Goal: Task Accomplishment & Management: Manage account settings

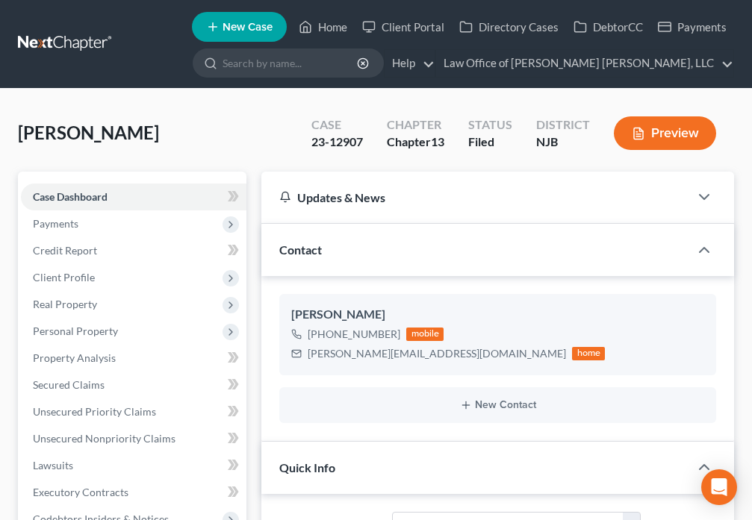
select select "10"
select select "0"
click at [320, 31] on link "Home" at bounding box center [322, 26] width 63 height 27
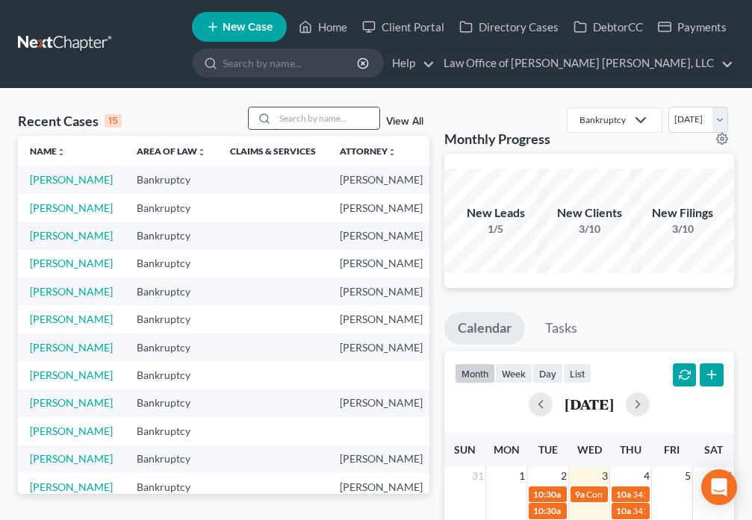
click at [316, 120] on input "search" at bounding box center [327, 118] width 104 height 22
type input "[PERSON_NAME]"
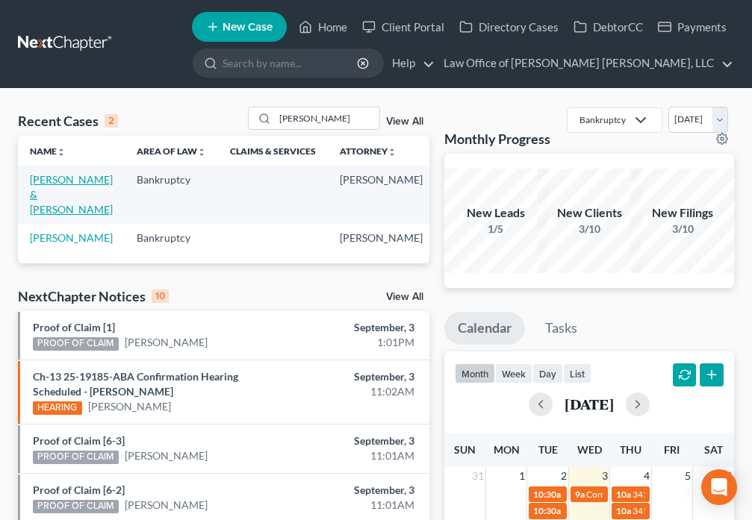
click at [45, 192] on link "[PERSON_NAME] & [PERSON_NAME]" at bounding box center [71, 194] width 83 height 43
select select "6"
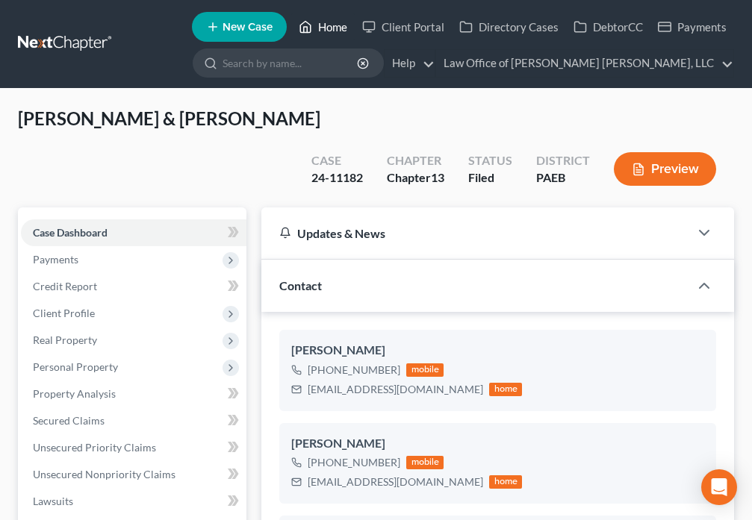
click at [312, 30] on icon at bounding box center [305, 27] width 13 height 18
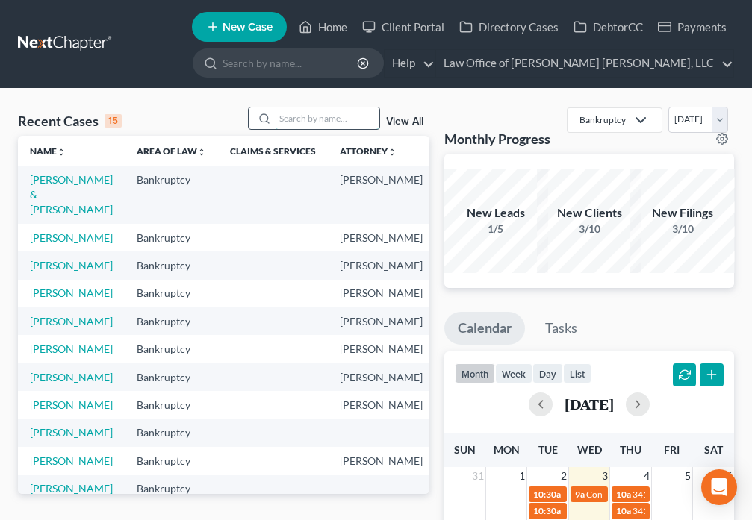
click at [300, 119] on input "search" at bounding box center [327, 118] width 104 height 22
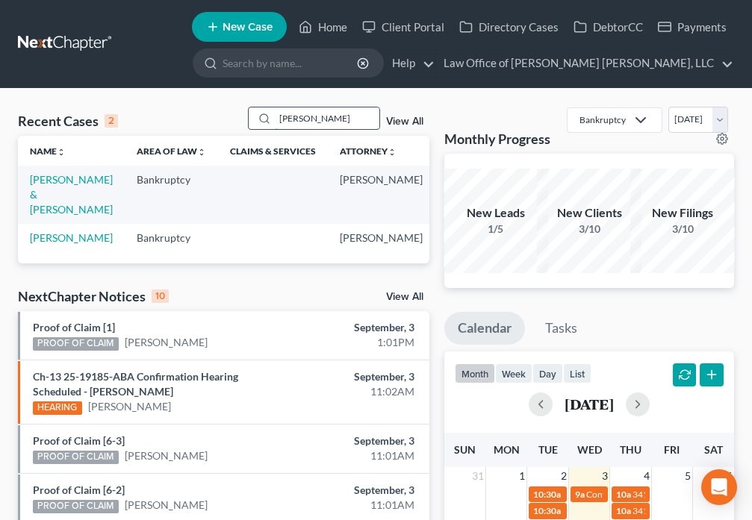
click at [343, 116] on input "[PERSON_NAME]" at bounding box center [327, 118] width 104 height 22
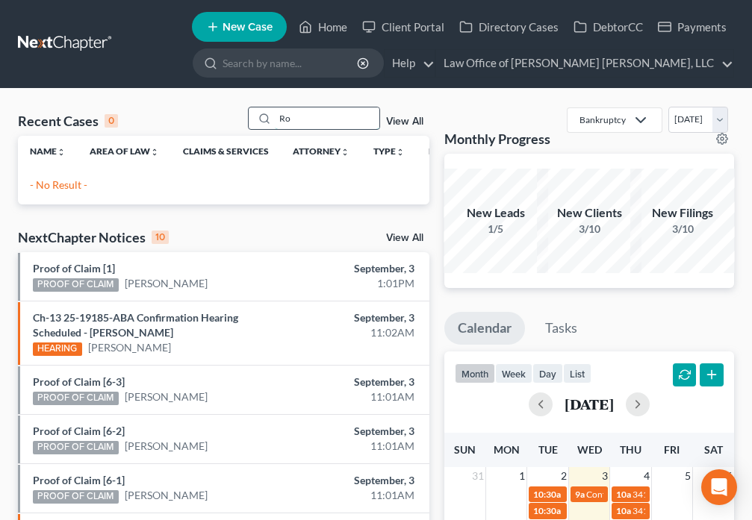
type input "R"
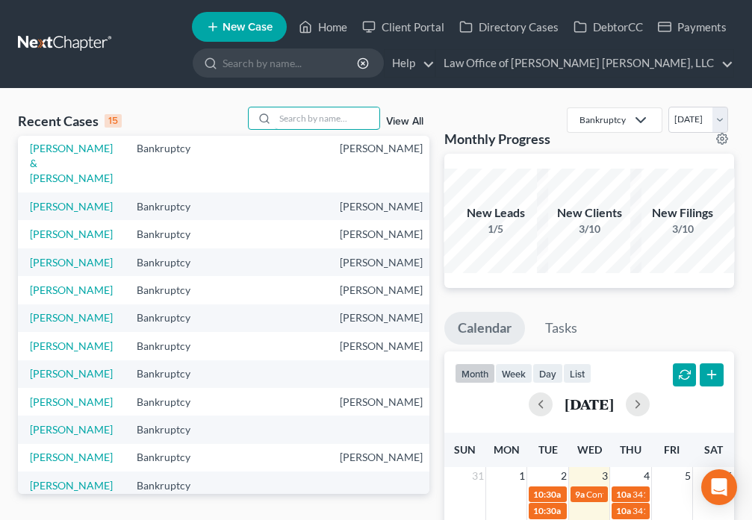
scroll to position [226, 0]
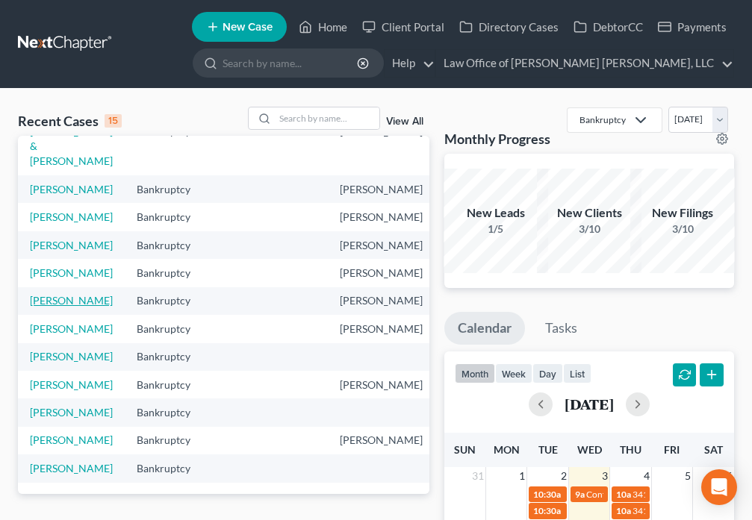
click at [31, 307] on link "[PERSON_NAME]" at bounding box center [71, 300] width 83 height 13
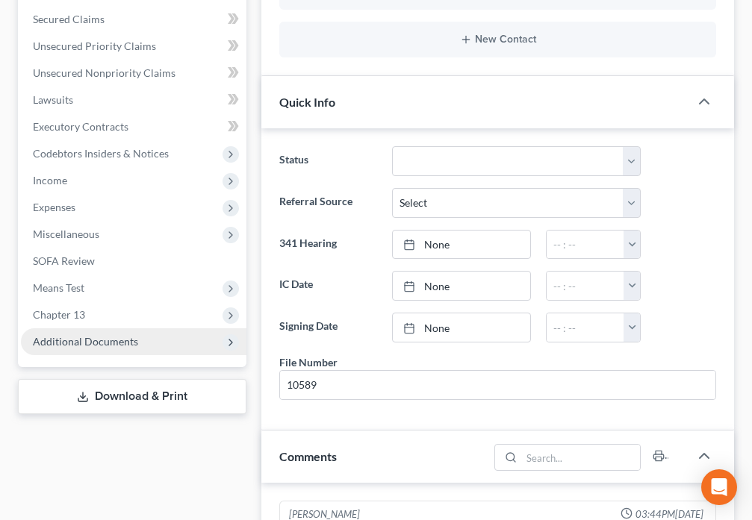
scroll to position [571, 0]
click at [147, 344] on span "Additional Documents" at bounding box center [133, 341] width 225 height 27
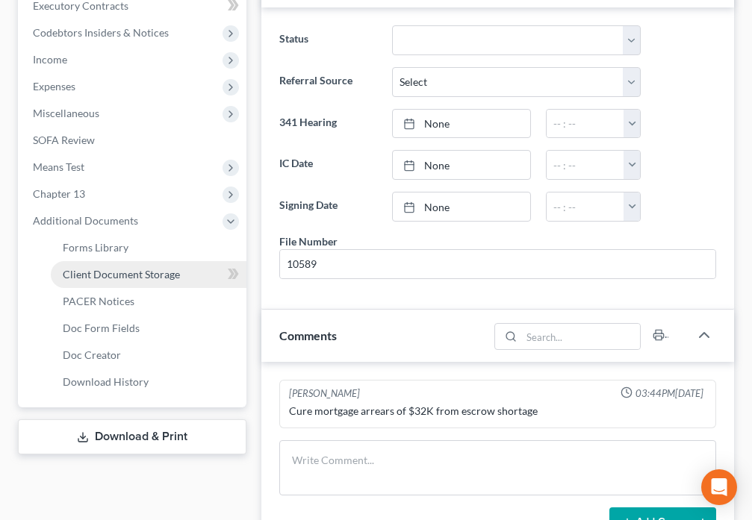
scroll to position [487, 0]
click at [137, 280] on link "Client Document Storage" at bounding box center [149, 273] width 196 height 27
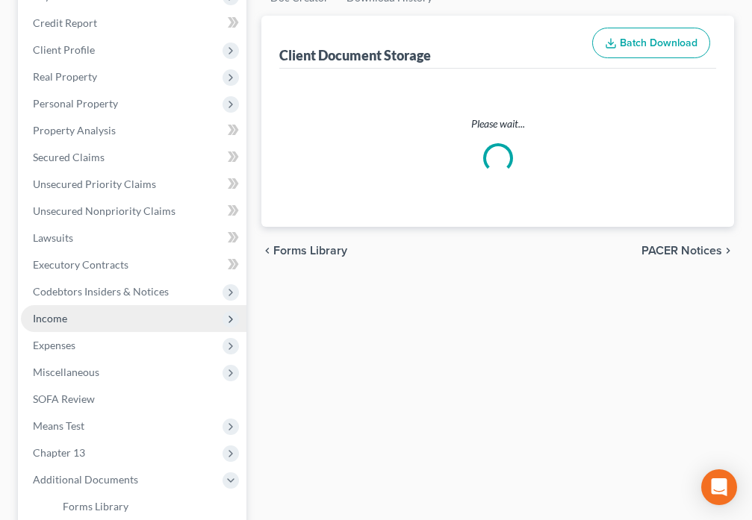
select select "9"
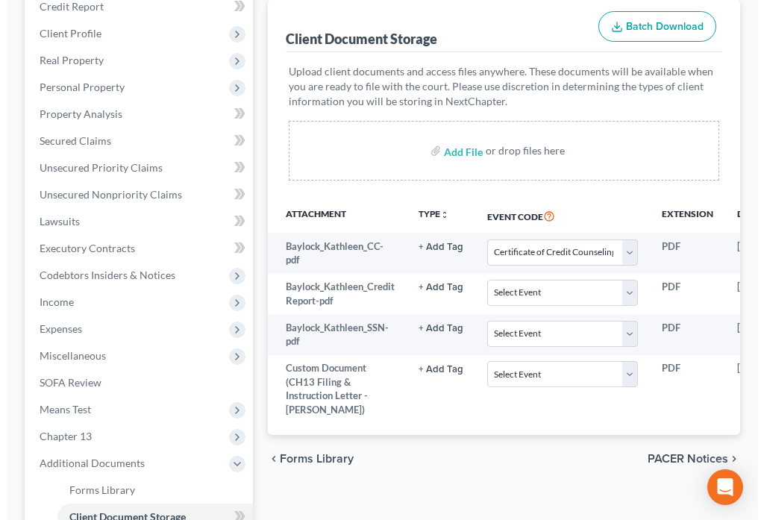
scroll to position [0, 190]
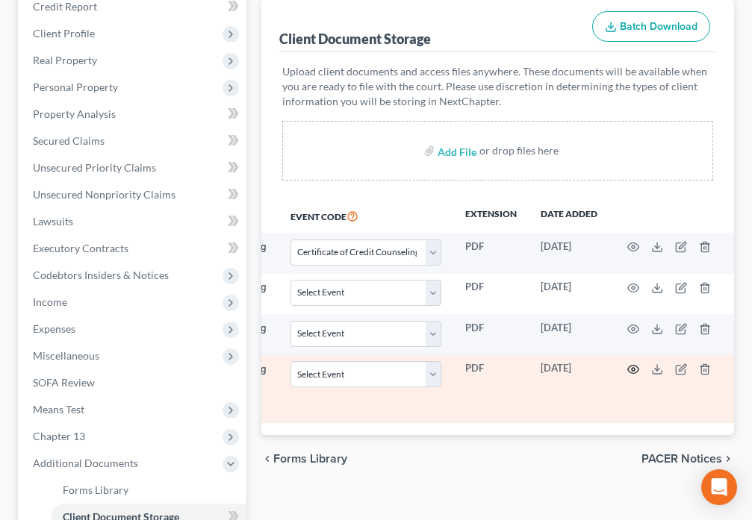
click at [628, 368] on icon "button" at bounding box center [633, 369] width 12 height 12
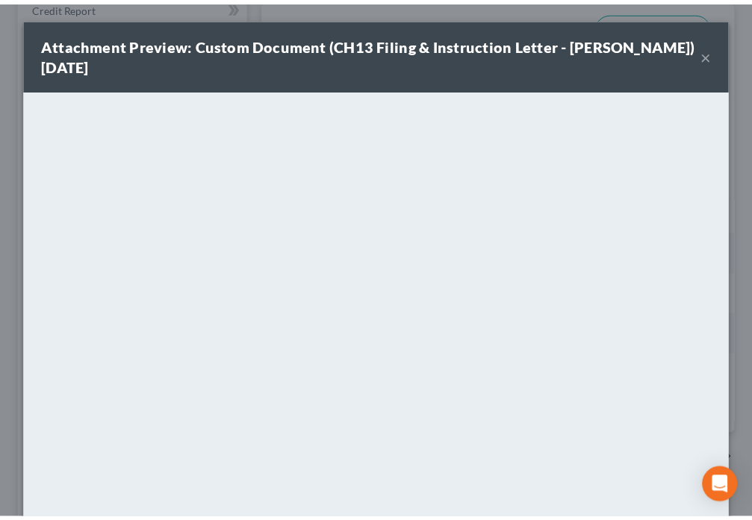
scroll to position [0, 182]
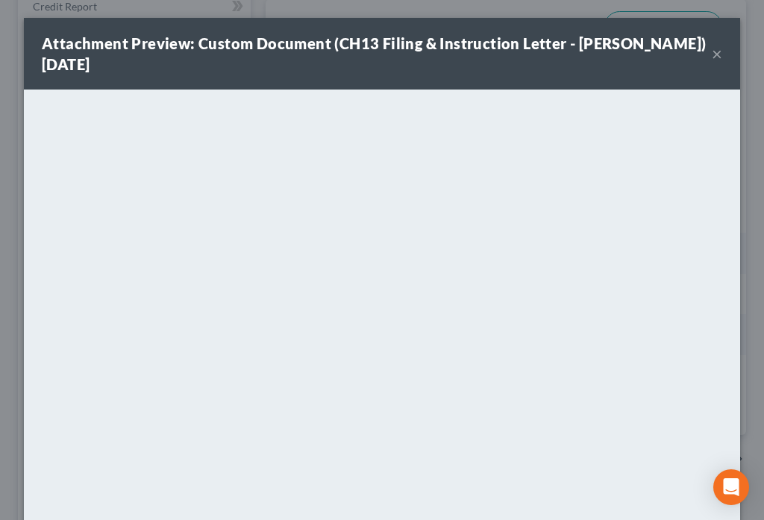
click at [712, 51] on button "×" at bounding box center [717, 54] width 10 height 18
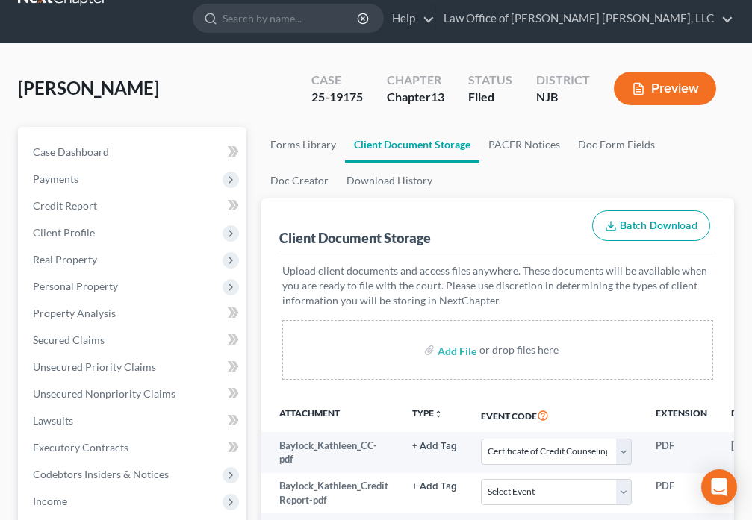
scroll to position [0, 0]
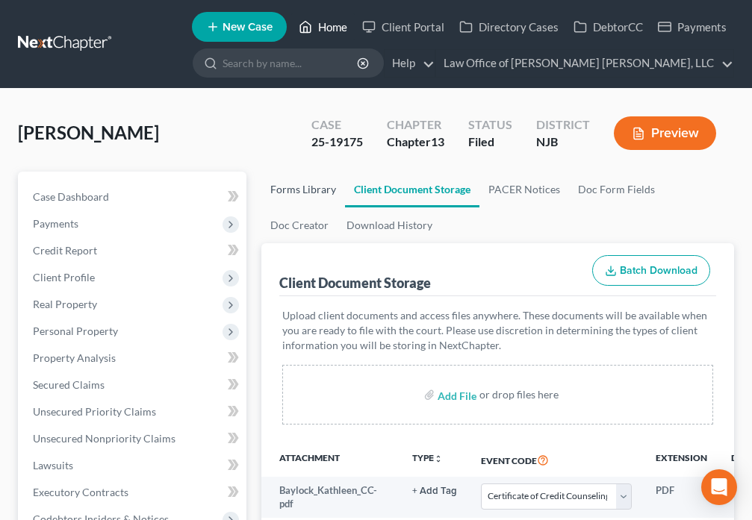
click at [310, 30] on icon at bounding box center [305, 27] width 13 height 18
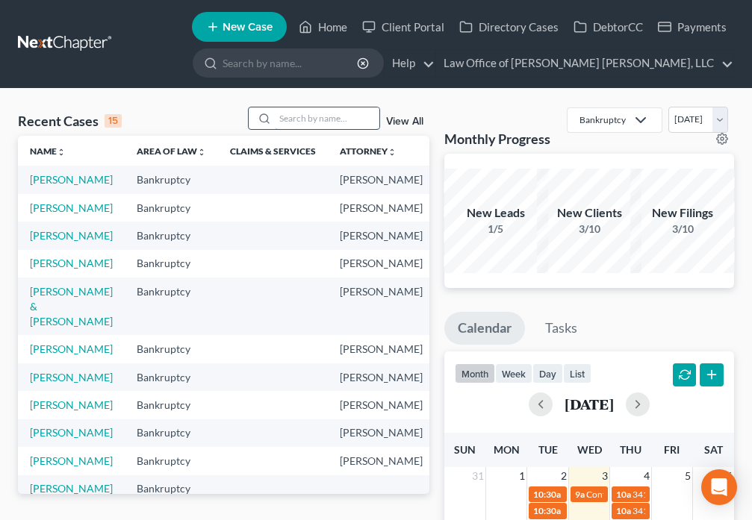
click at [285, 119] on input "search" at bounding box center [327, 118] width 104 height 22
click at [48, 242] on link "[PERSON_NAME]" at bounding box center [71, 235] width 83 height 13
select select "6"
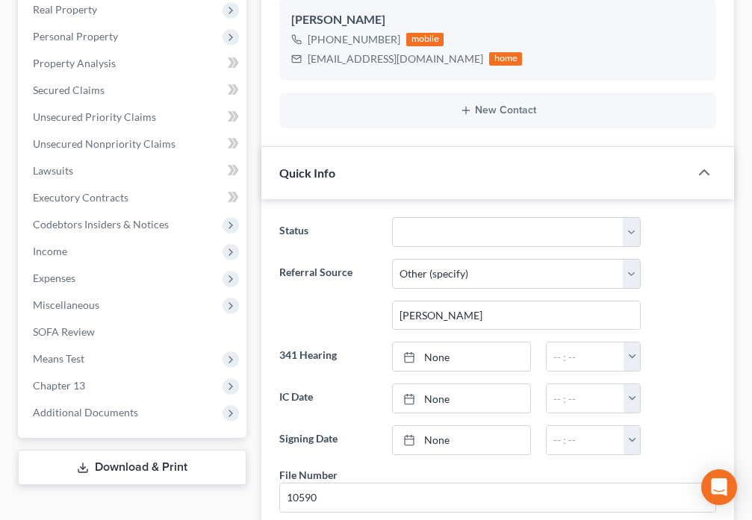
scroll to position [296, 0]
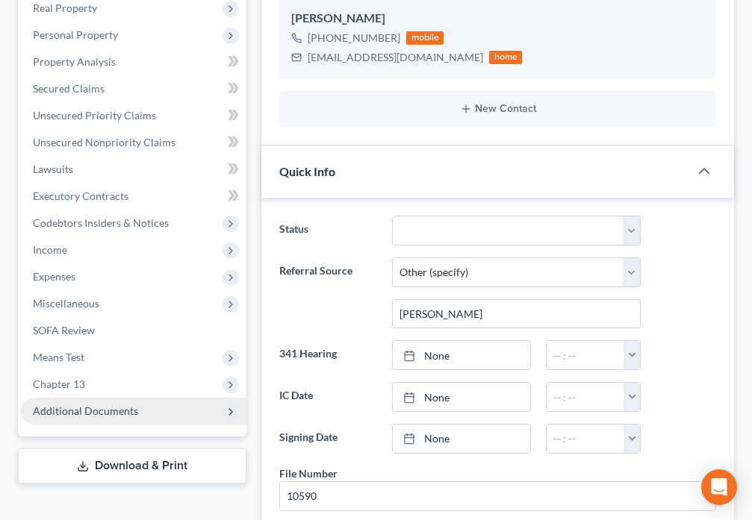
click at [132, 410] on span "Additional Documents" at bounding box center [85, 411] width 105 height 13
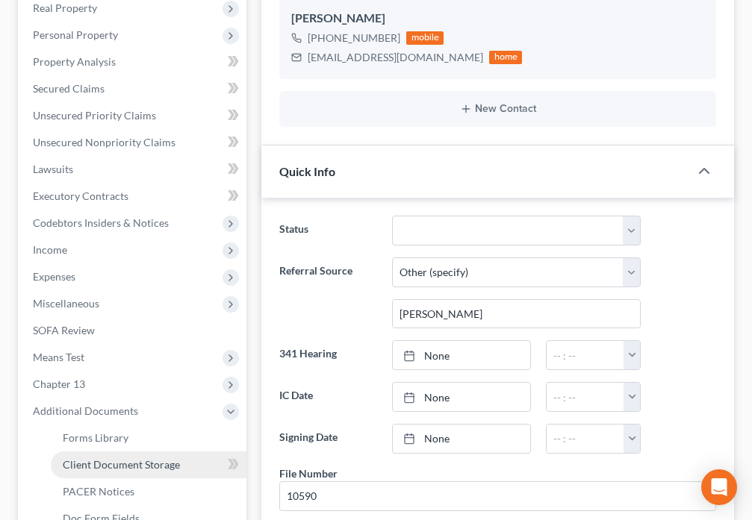
click at [165, 463] on span "Client Document Storage" at bounding box center [121, 464] width 117 height 13
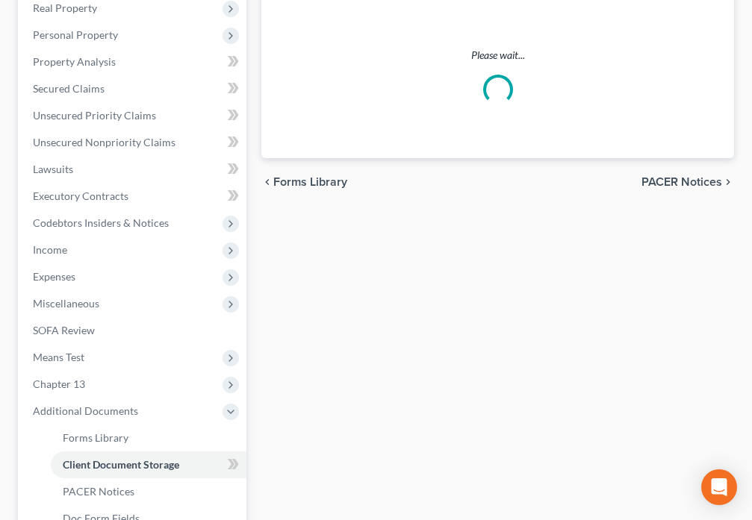
select select "9"
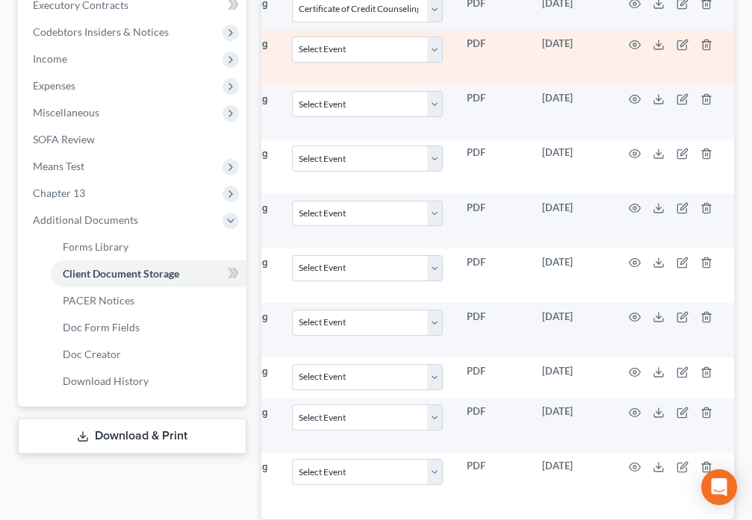
scroll to position [435, 0]
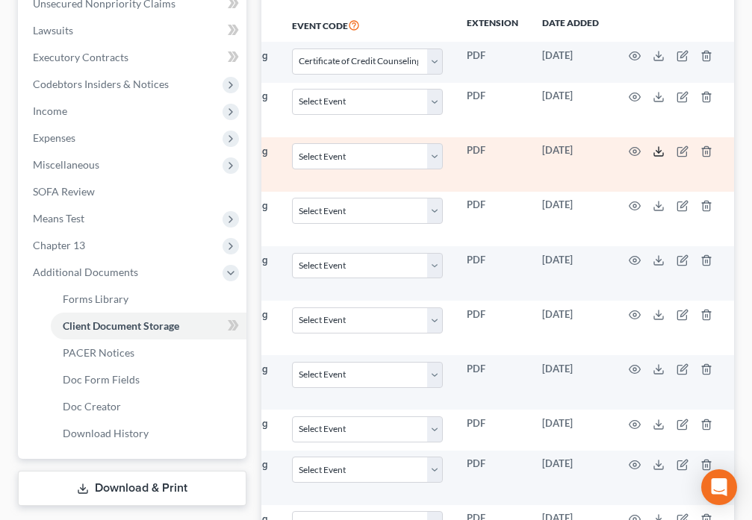
click at [656, 154] on icon at bounding box center [658, 152] width 12 height 12
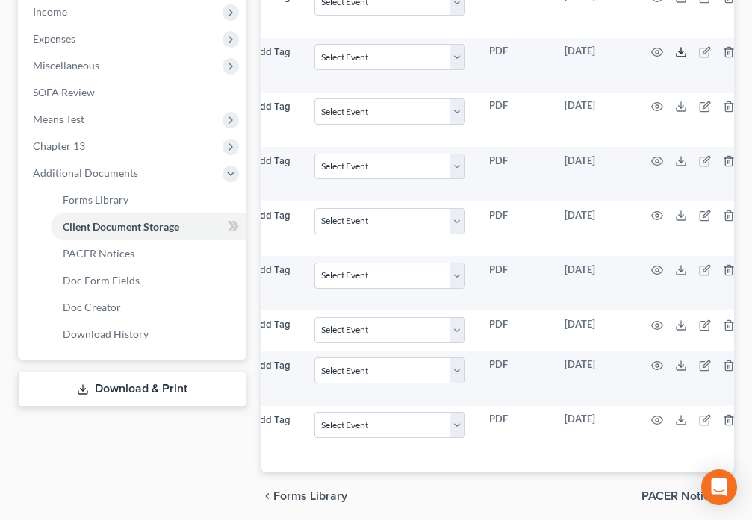
scroll to position [0, 206]
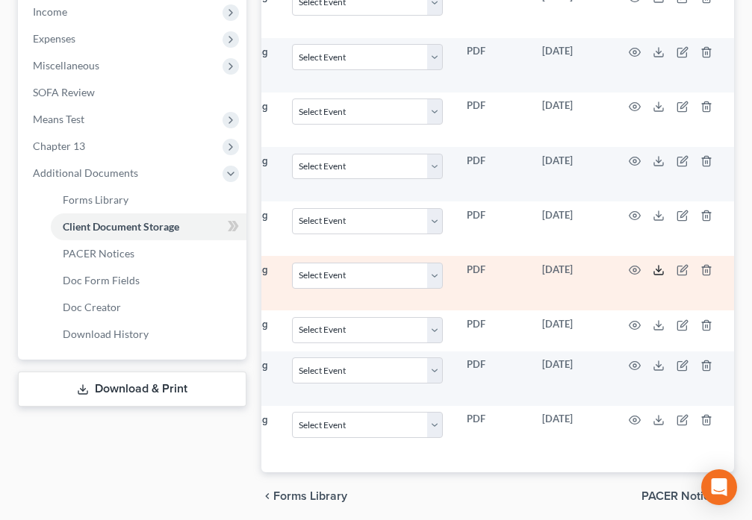
click at [656, 273] on icon at bounding box center [658, 270] width 12 height 12
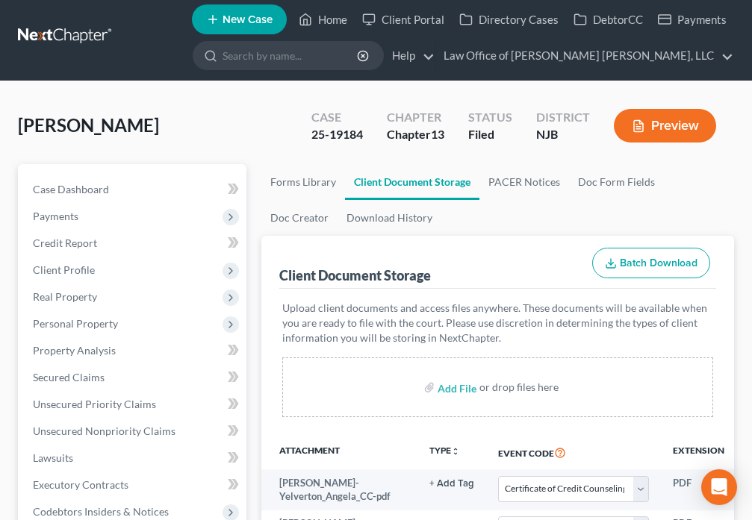
scroll to position [0, 0]
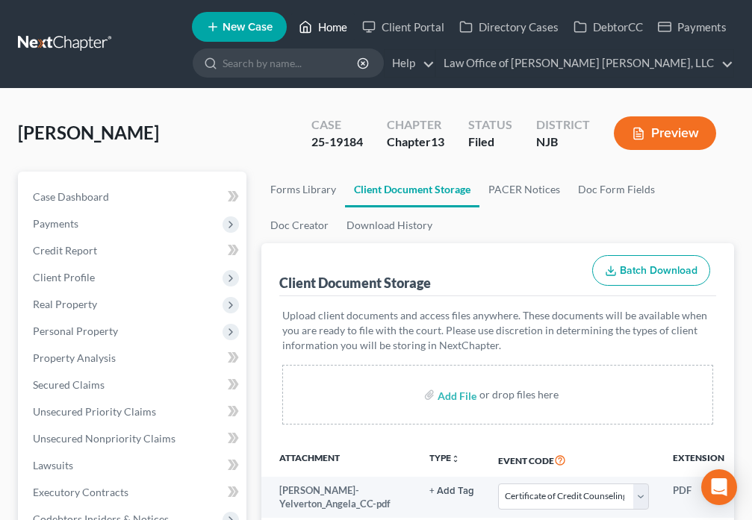
click at [316, 29] on link "Home" at bounding box center [322, 26] width 63 height 27
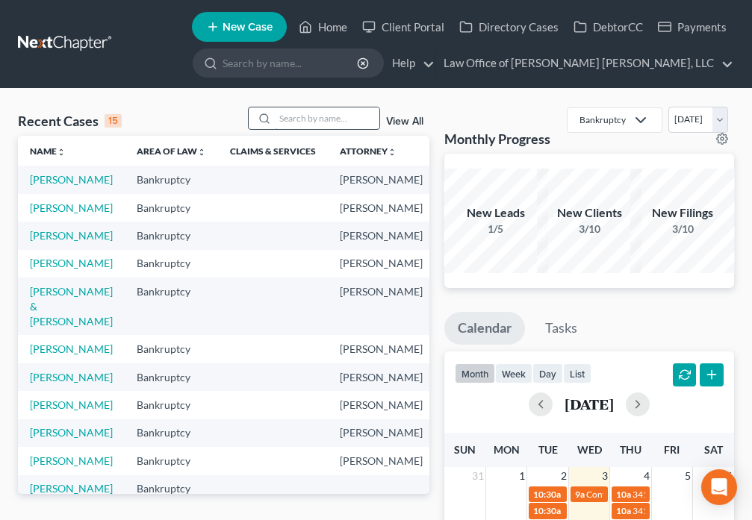
click at [294, 119] on input "search" at bounding box center [327, 118] width 104 height 22
type input "[PERSON_NAME]"
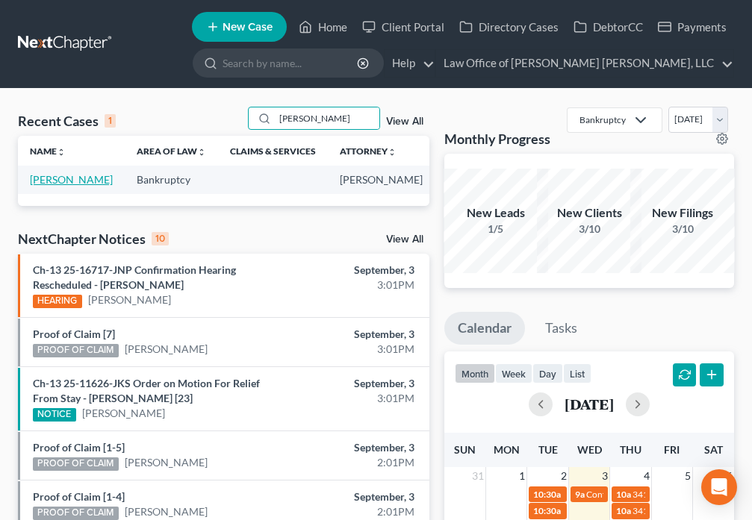
click at [33, 186] on link "[PERSON_NAME]" at bounding box center [71, 179] width 83 height 13
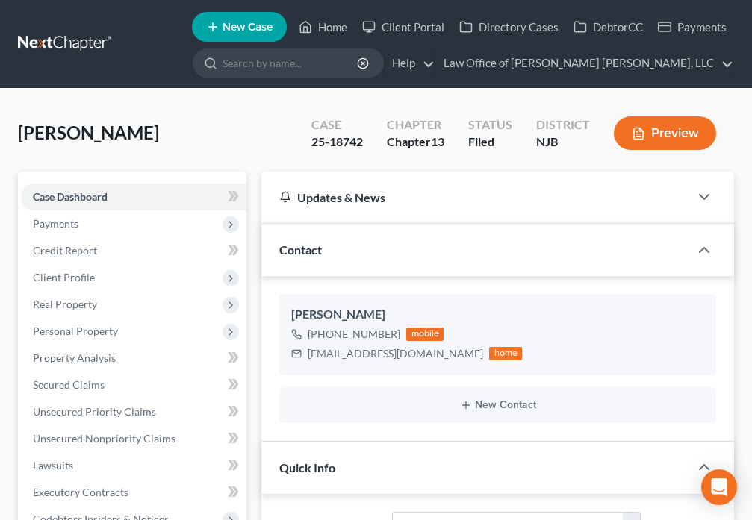
scroll to position [164, 0]
click at [315, 25] on link "Home" at bounding box center [322, 26] width 63 height 27
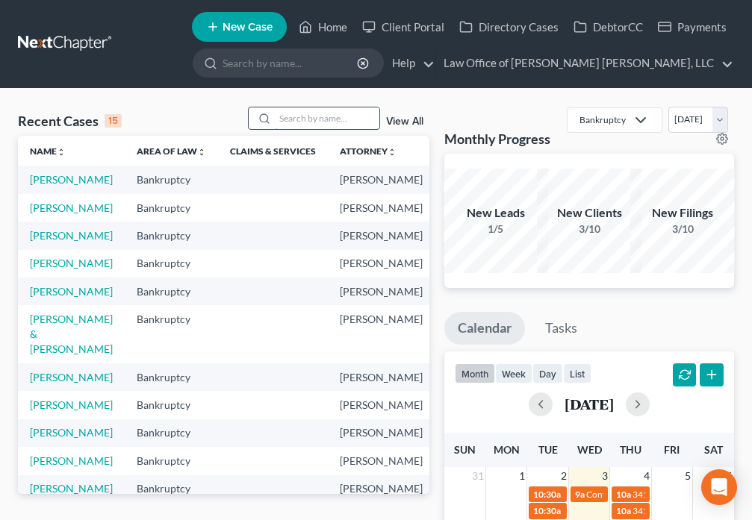
click at [305, 119] on input "search" at bounding box center [327, 118] width 104 height 22
type input "[PERSON_NAME]"
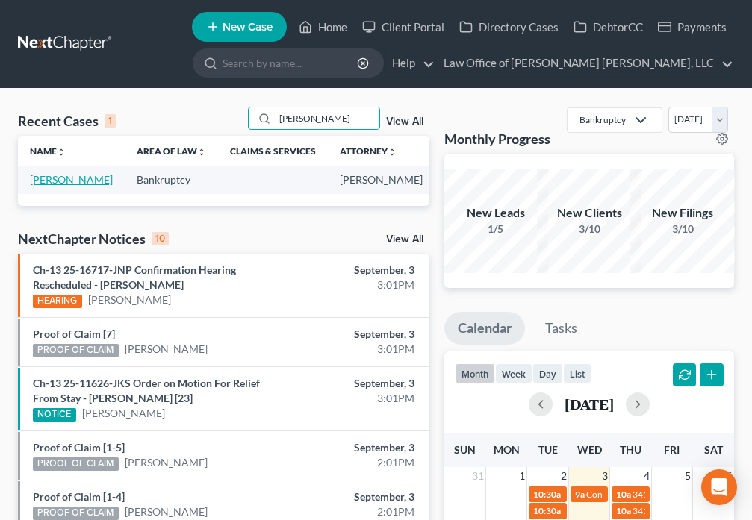
click at [43, 186] on link "[PERSON_NAME]" at bounding box center [71, 179] width 83 height 13
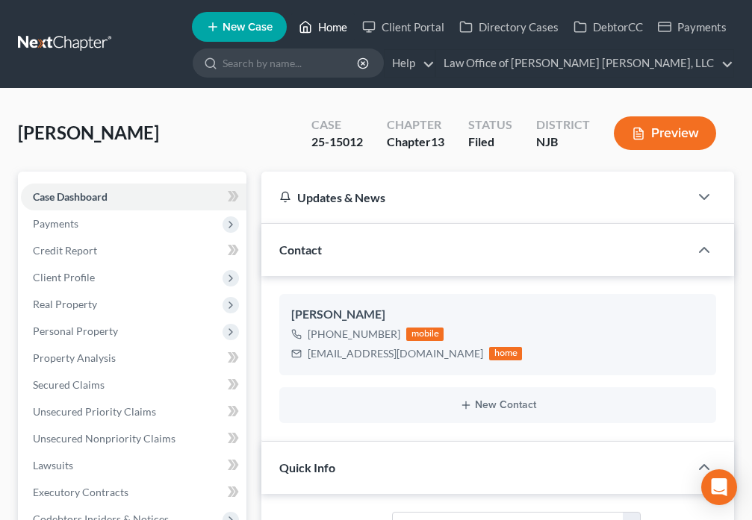
click at [325, 29] on link "Home" at bounding box center [322, 26] width 63 height 27
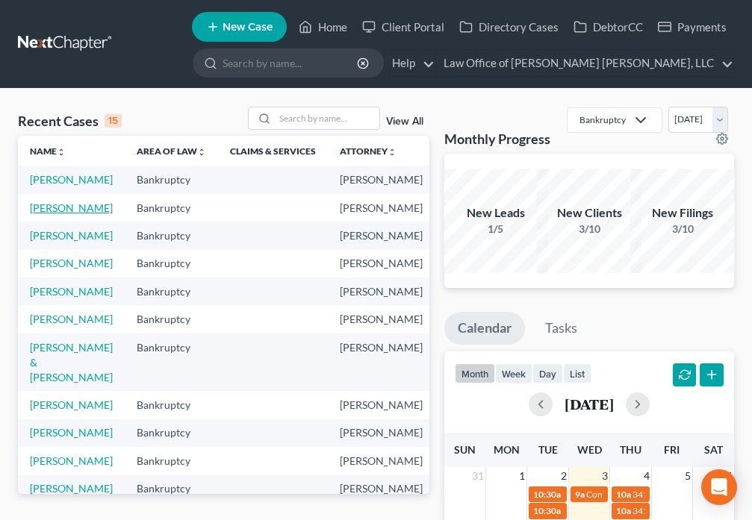
click at [45, 214] on link "[PERSON_NAME]" at bounding box center [71, 208] width 83 height 13
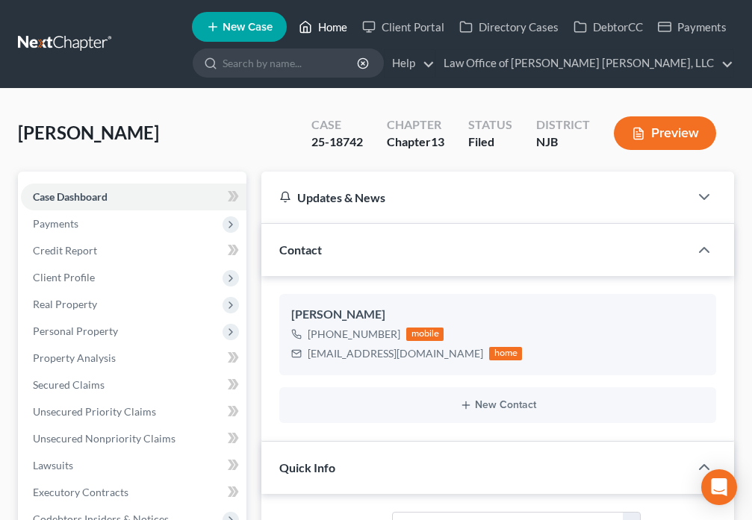
click at [317, 25] on link "Home" at bounding box center [322, 26] width 63 height 27
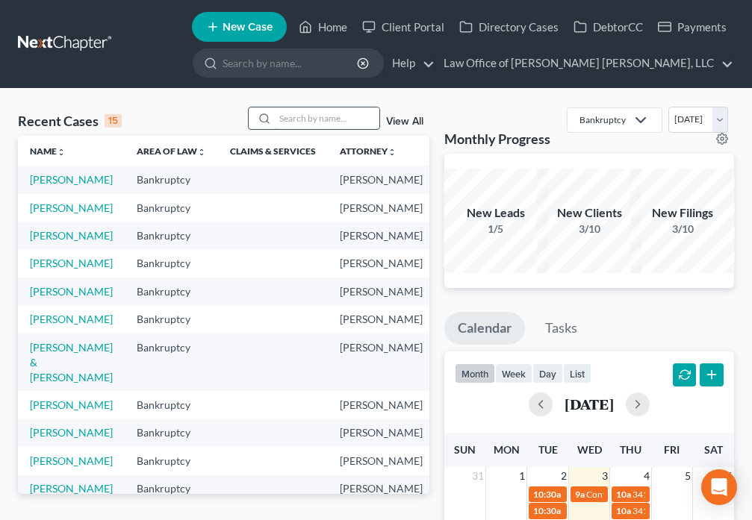
click at [287, 119] on input "search" at bounding box center [327, 118] width 104 height 22
type input "Denali"
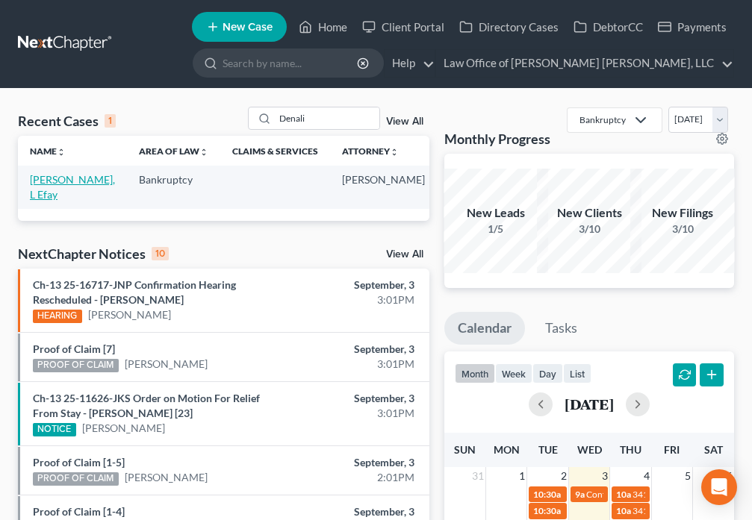
click at [39, 188] on link "[PERSON_NAME], L Efay" at bounding box center [72, 187] width 85 height 28
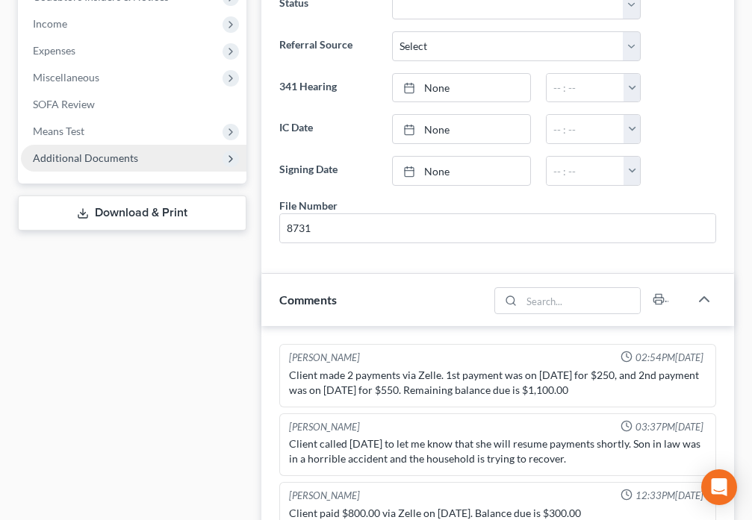
scroll to position [299, 0]
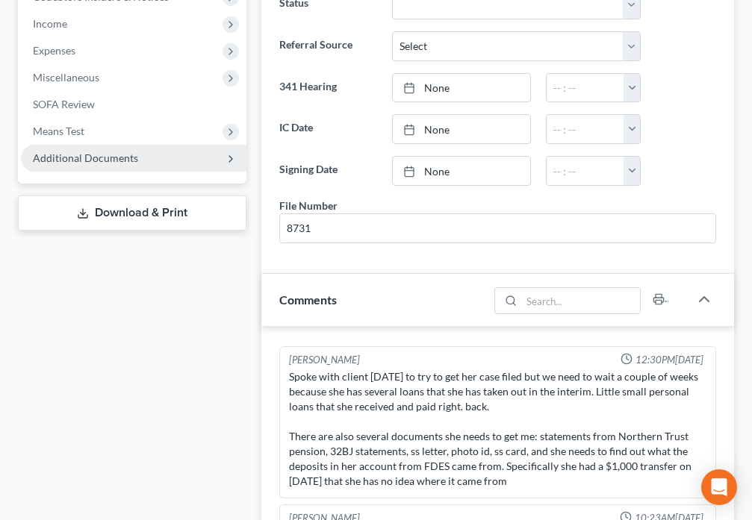
click at [130, 162] on span "Additional Documents" at bounding box center [85, 158] width 105 height 13
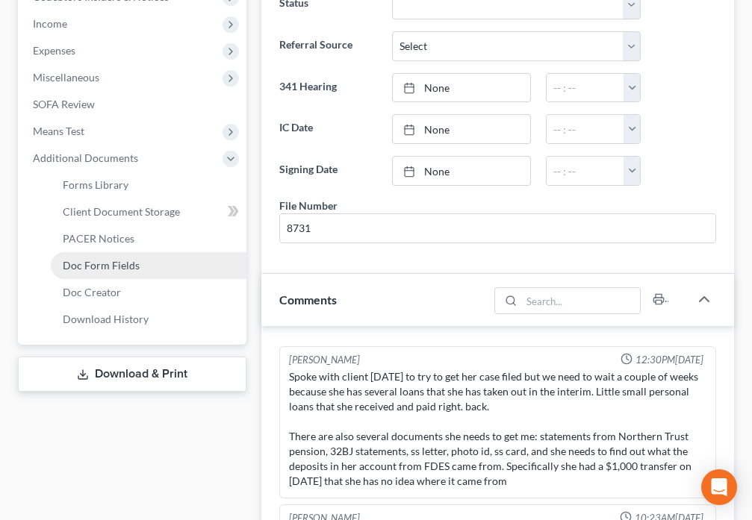
scroll to position [293, 0]
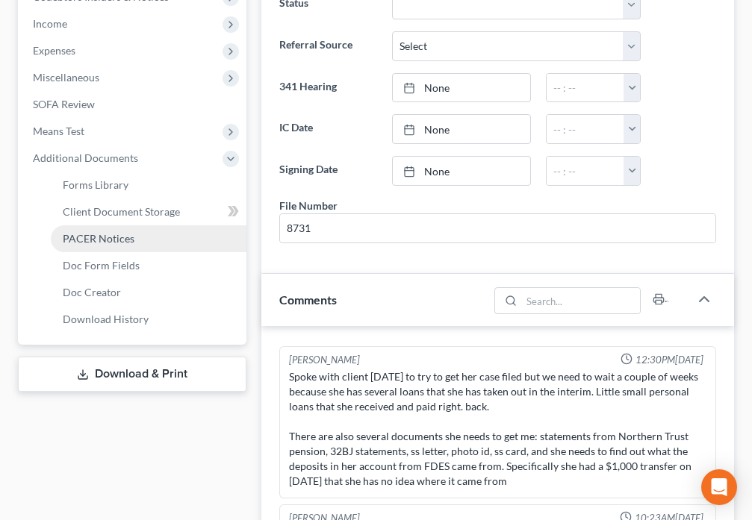
click at [110, 237] on span "PACER Notices" at bounding box center [99, 238] width 72 height 13
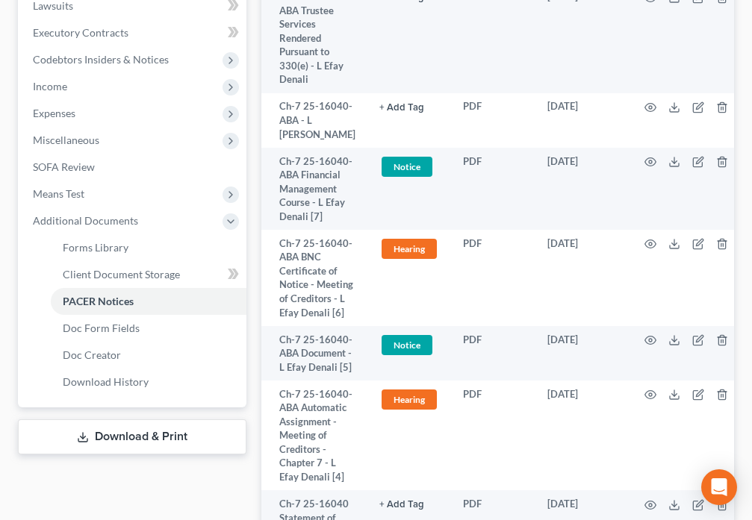
scroll to position [487, 0]
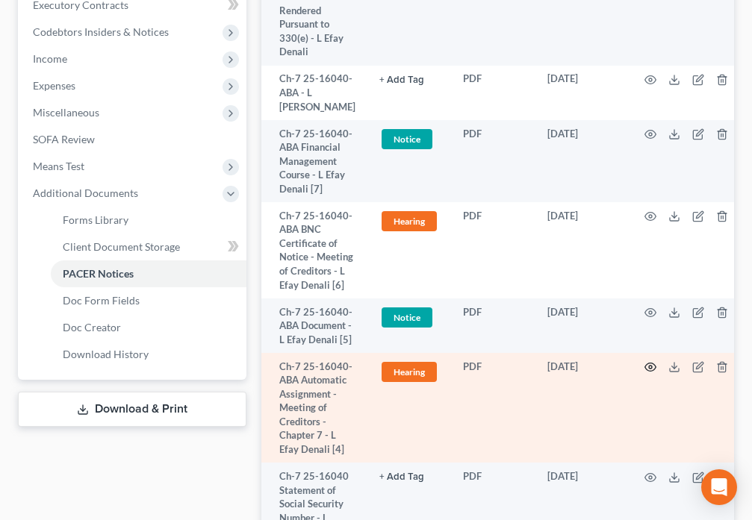
click at [649, 373] on icon "button" at bounding box center [650, 367] width 12 height 12
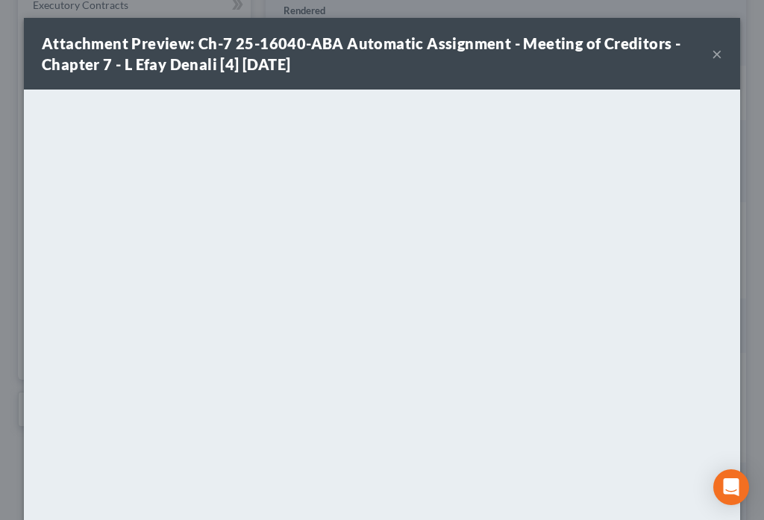
click at [712, 56] on button "×" at bounding box center [717, 54] width 10 height 18
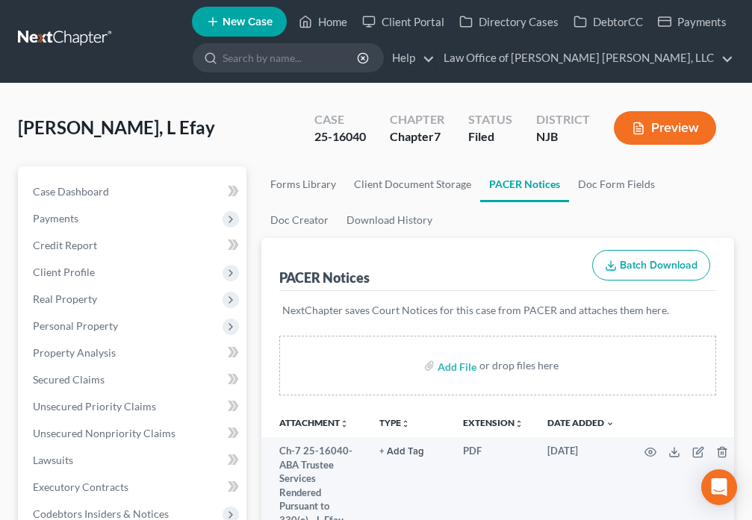
scroll to position [0, 0]
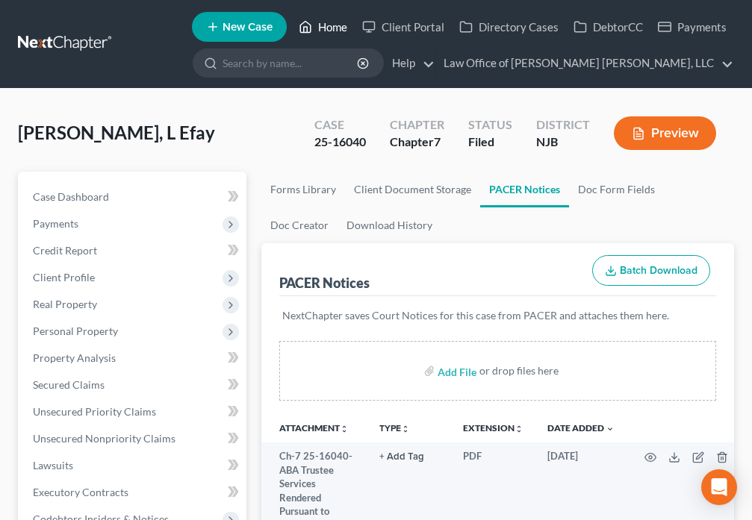
click at [307, 24] on icon at bounding box center [305, 27] width 13 height 18
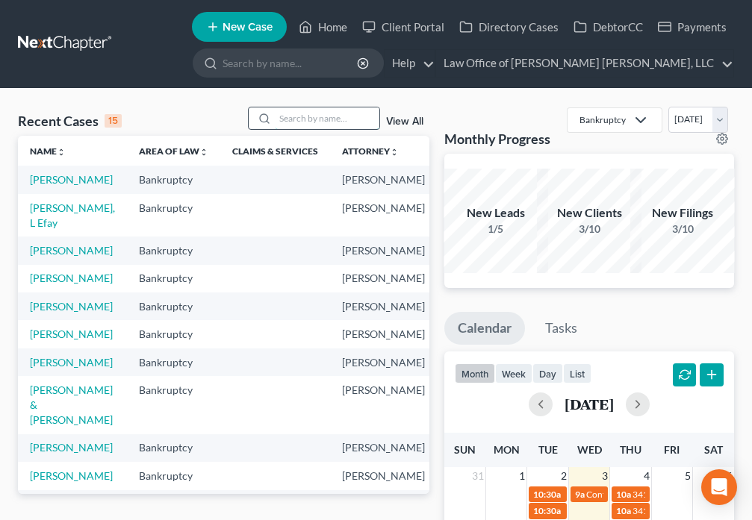
click at [290, 119] on input "search" at bounding box center [327, 118] width 104 height 22
type input "[PERSON_NAME]"
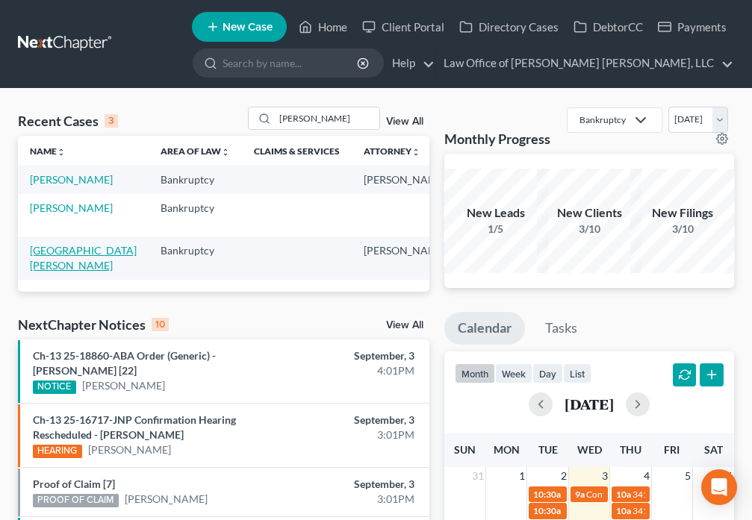
click at [40, 269] on link "[GEOGRAPHIC_DATA][PERSON_NAME]" at bounding box center [83, 258] width 107 height 28
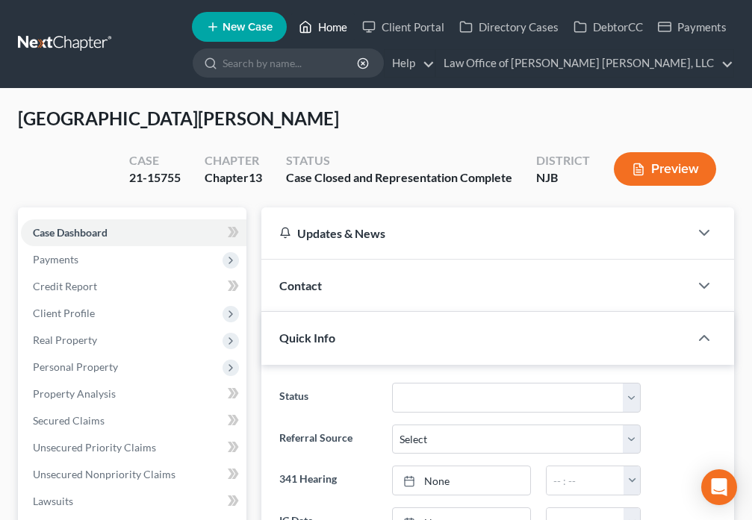
drag, startPoint x: 306, startPoint y: 28, endPoint x: 304, endPoint y: 36, distance: 7.8
click at [306, 29] on icon at bounding box center [305, 27] width 13 height 18
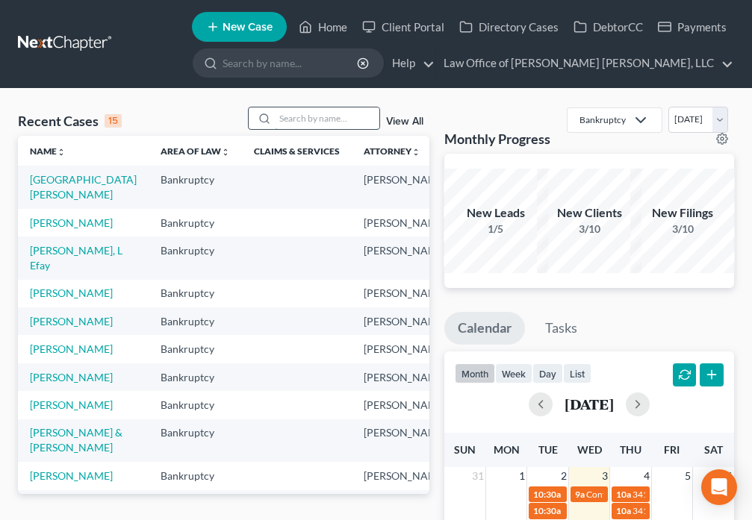
click at [306, 118] on input "search" at bounding box center [327, 118] width 104 height 22
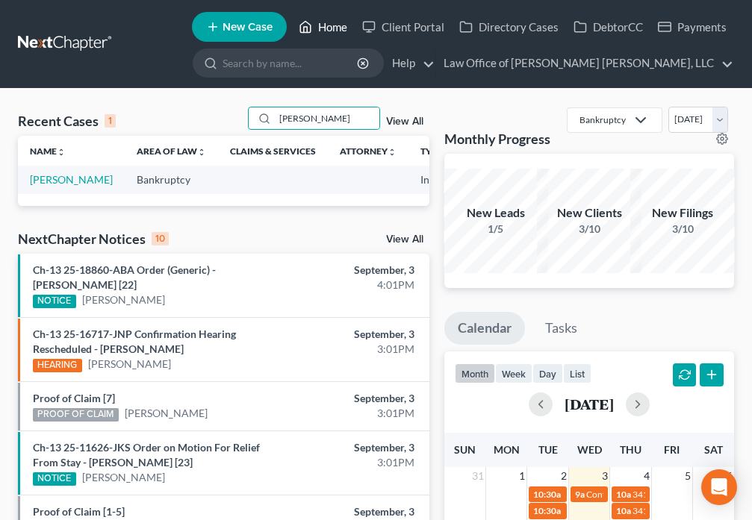
click at [304, 28] on icon at bounding box center [305, 27] width 13 height 18
click at [307, 27] on polyline at bounding box center [306, 30] width 4 height 6
click at [303, 32] on icon at bounding box center [305, 27] width 10 height 11
click at [301, 29] on icon at bounding box center [305, 27] width 13 height 18
click at [307, 29] on polyline at bounding box center [306, 30] width 4 height 6
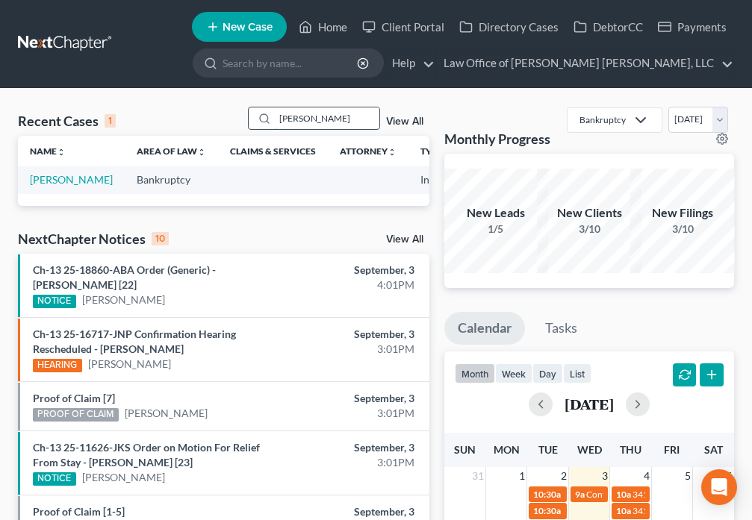
click at [326, 125] on input "[PERSON_NAME]" at bounding box center [327, 118] width 104 height 22
type input "S"
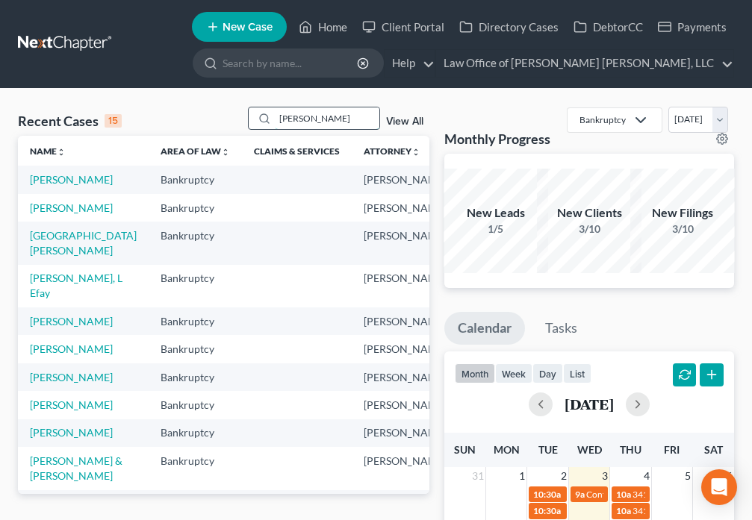
type input "[PERSON_NAME]"
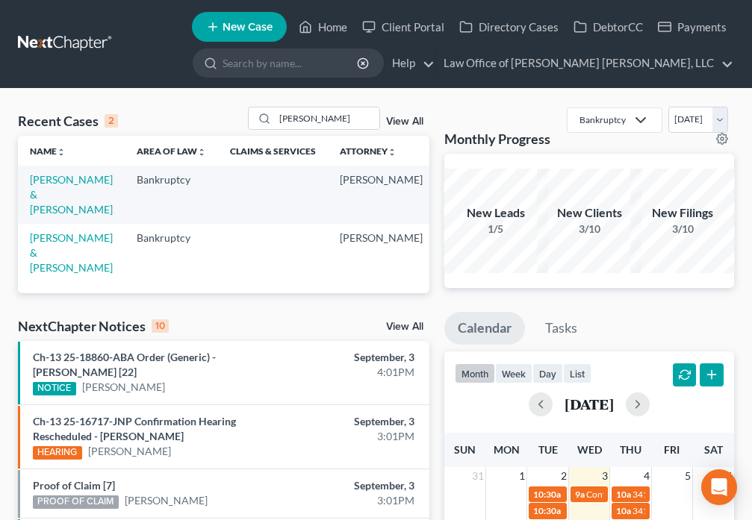
click at [62, 202] on td "[PERSON_NAME] & [PERSON_NAME]" at bounding box center [71, 194] width 107 height 57
click at [49, 187] on td "[PERSON_NAME] & [PERSON_NAME]" at bounding box center [71, 194] width 107 height 57
click at [46, 192] on link "[PERSON_NAME] & [PERSON_NAME]" at bounding box center [71, 194] width 83 height 43
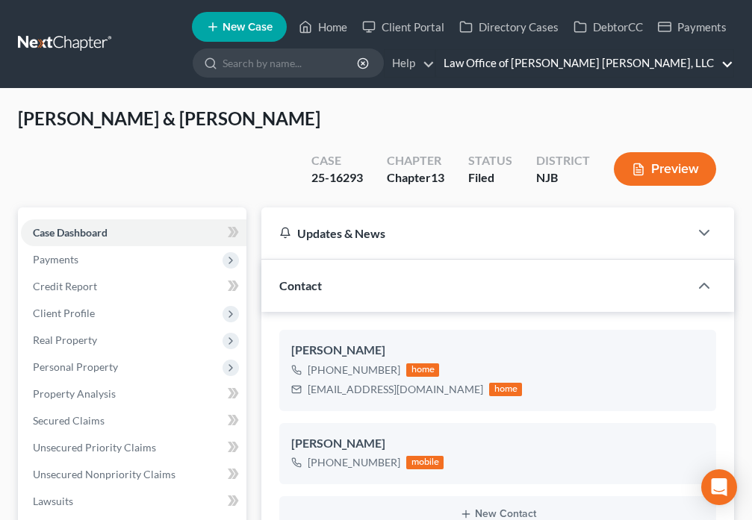
click at [719, 66] on link "Law Office of [PERSON_NAME] [PERSON_NAME], LLC" at bounding box center [584, 63] width 297 height 27
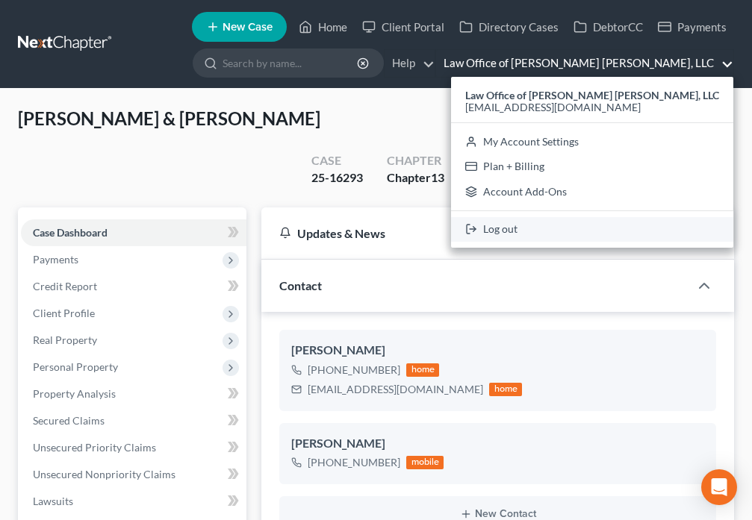
click at [572, 232] on link "Log out" at bounding box center [592, 229] width 282 height 25
